Goal: Information Seeking & Learning: Understand process/instructions

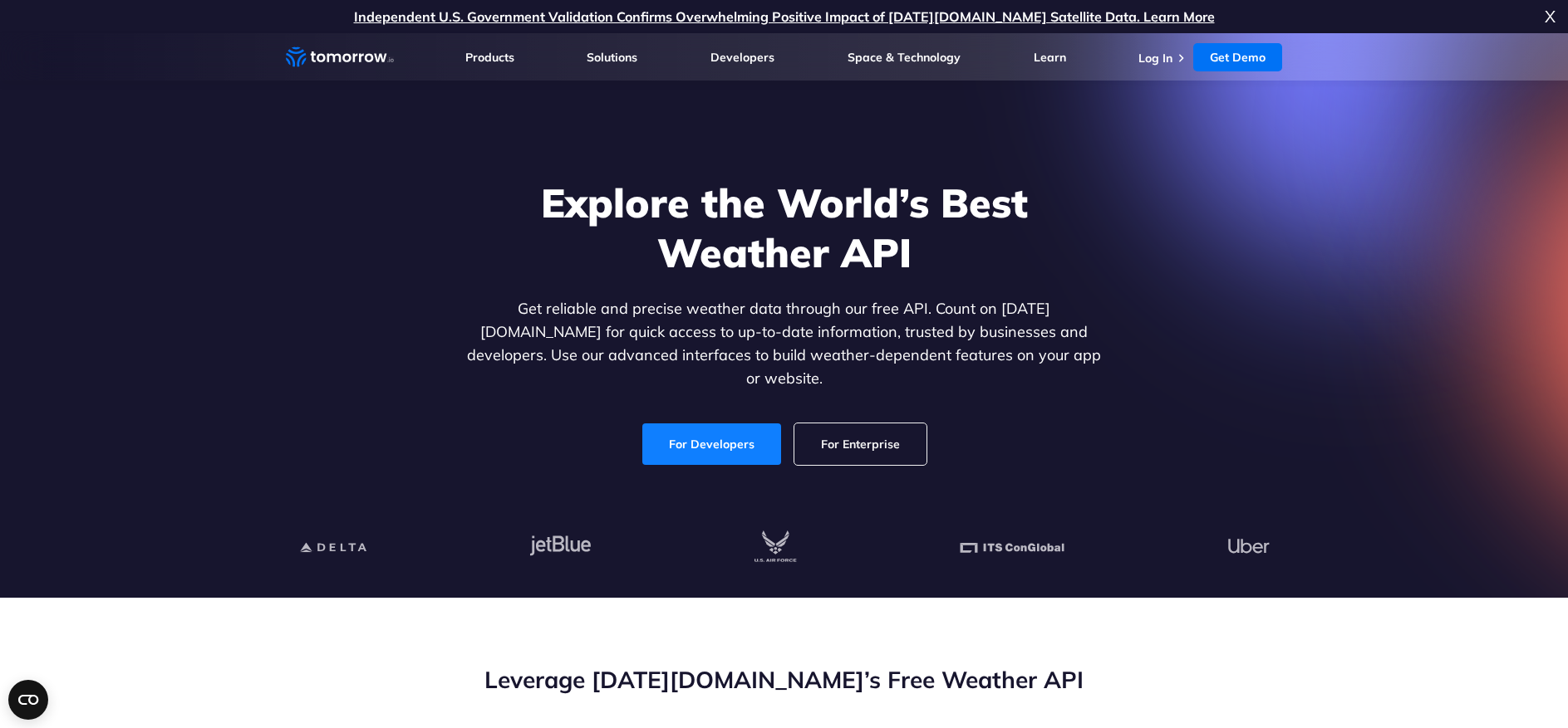
drag, startPoint x: 731, startPoint y: 424, endPoint x: 652, endPoint y: 426, distance: 79.0
click at [730, 424] on link "For Developers" at bounding box center [711, 444] width 138 height 41
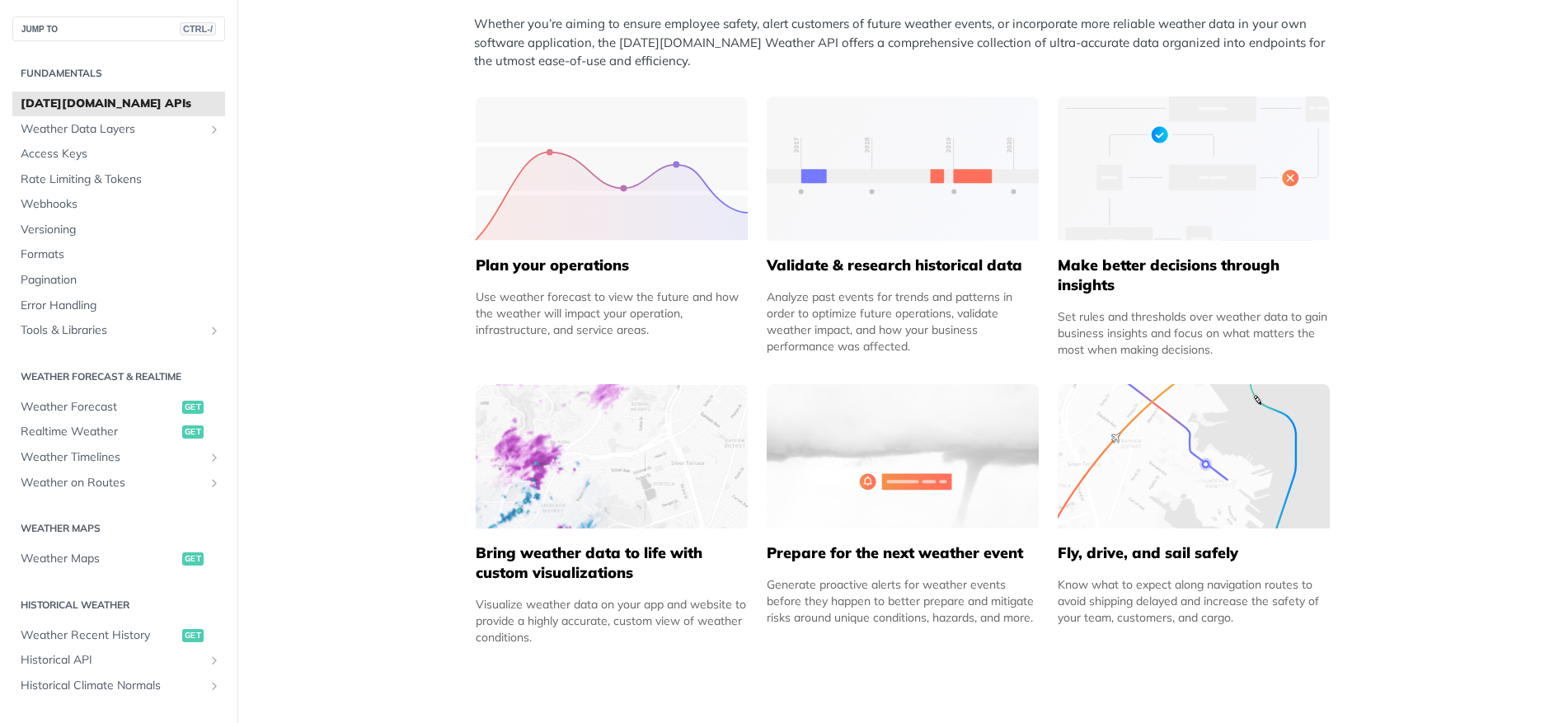
scroll to position [742, 0]
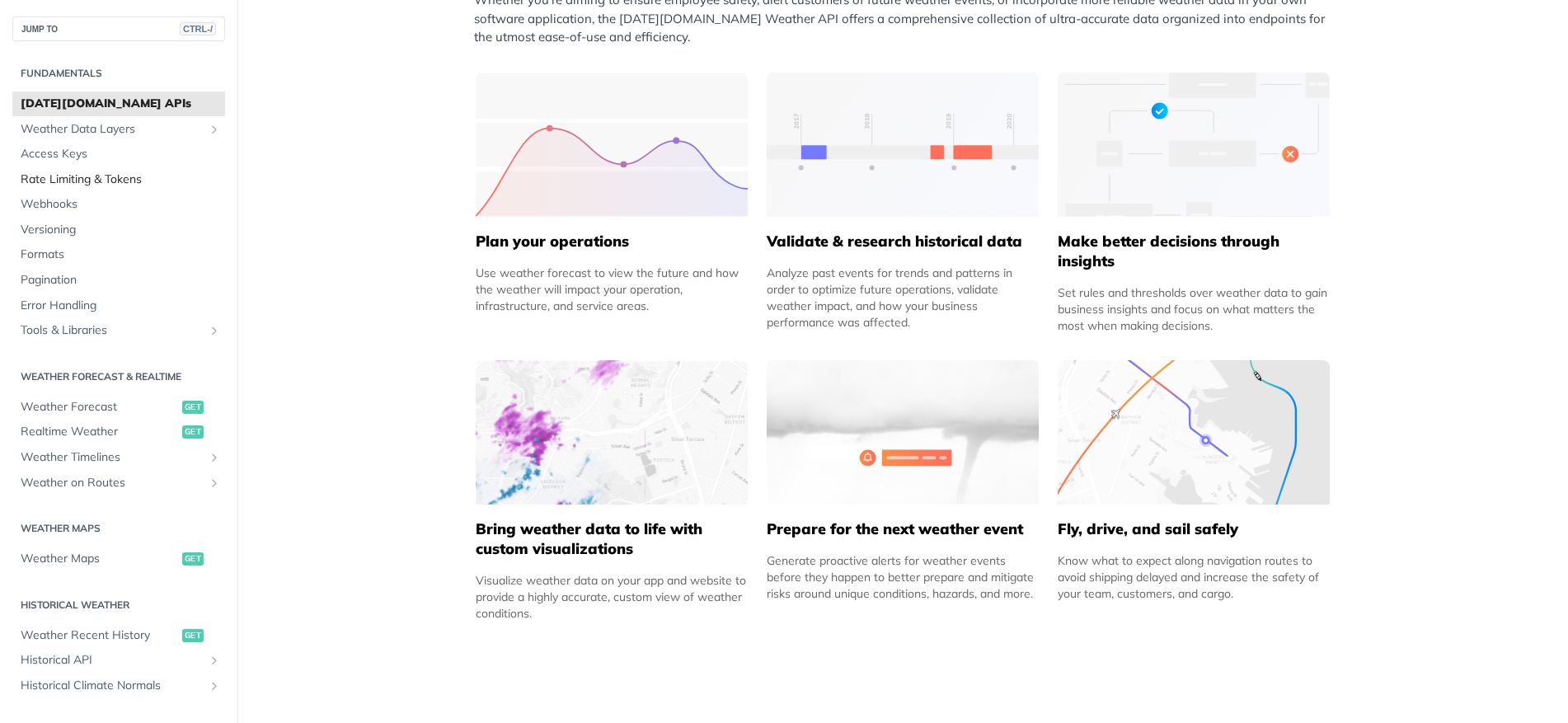
click at [96, 178] on span "Rate Limiting & Tokens" at bounding box center [121, 179] width 200 height 17
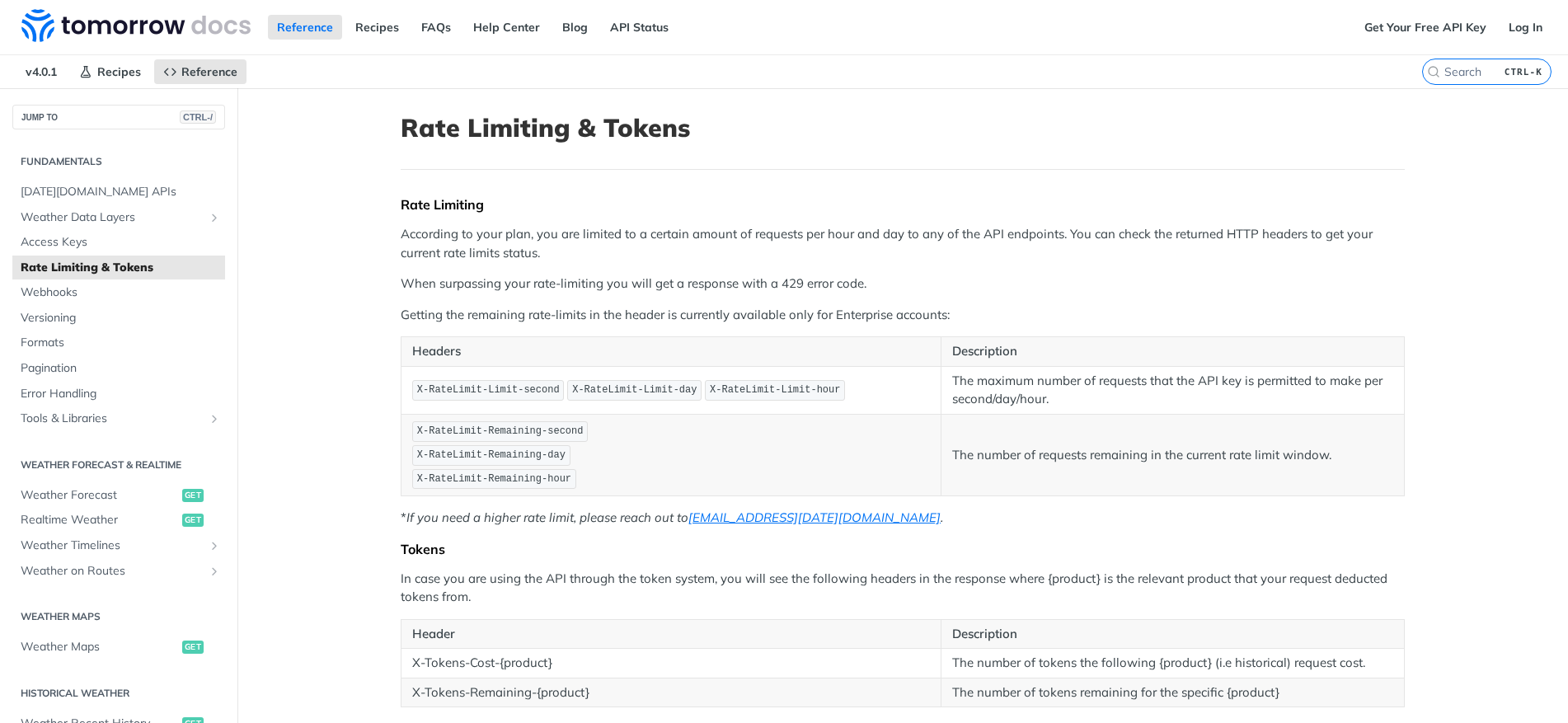
click at [609, 262] on p "According to your plan, you are limited to a certain amount of requests per hou…" at bounding box center [903, 243] width 1004 height 37
